Goal: Task Accomplishment & Management: Use online tool/utility

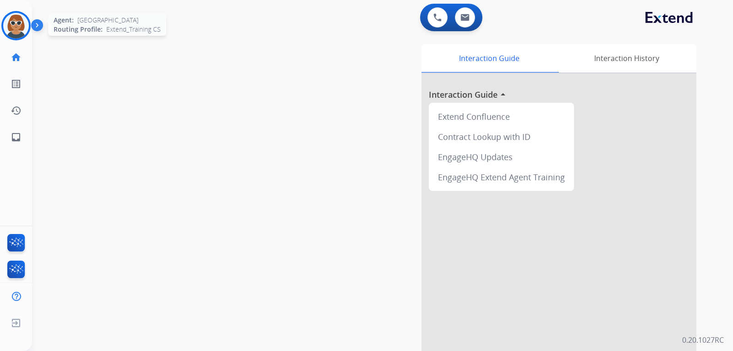
click at [15, 27] on img at bounding box center [16, 26] width 26 height 26
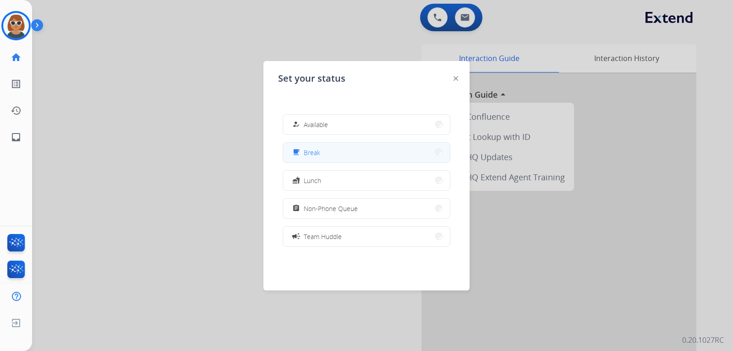
click at [332, 149] on button "free_breakfast Break" at bounding box center [366, 153] width 167 height 20
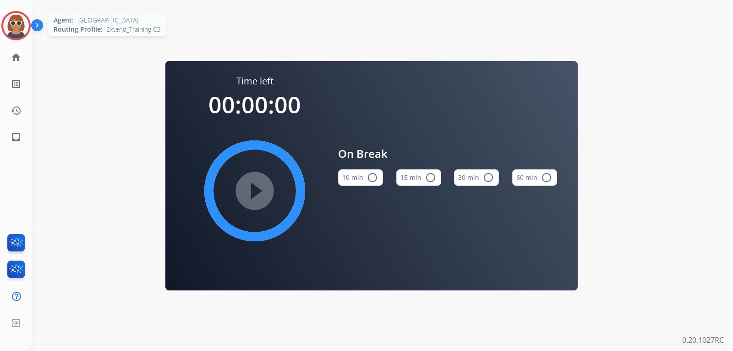
drag, startPoint x: 15, startPoint y: 23, endPoint x: 23, endPoint y: 21, distance: 8.6
click at [16, 22] on img at bounding box center [16, 26] width 26 height 26
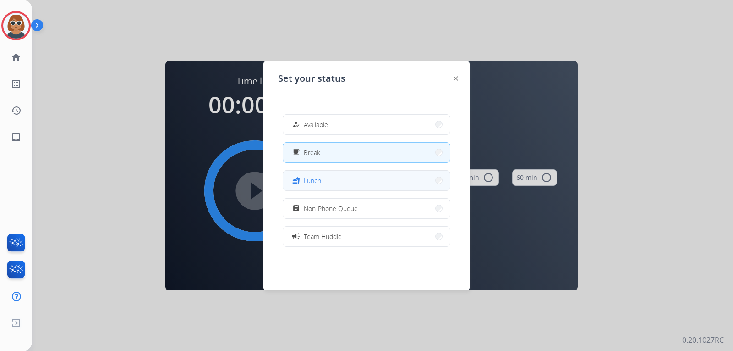
click at [322, 181] on button "fastfood Lunch" at bounding box center [366, 180] width 167 height 20
